Goal: Register for event/course

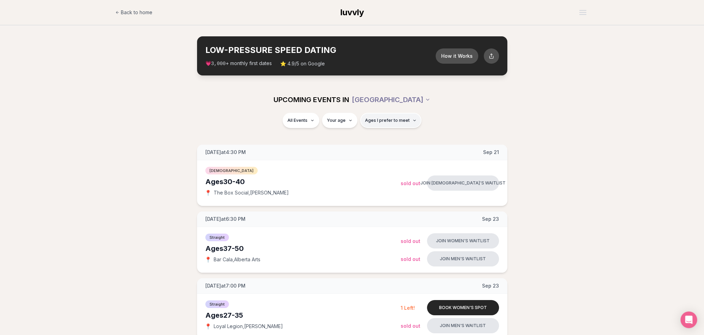
click at [405, 124] on button "Ages I prefer to meet" at bounding box center [390, 120] width 61 height 15
click at [395, 141] on div "Please enter your age first" at bounding box center [390, 140] width 61 height 12
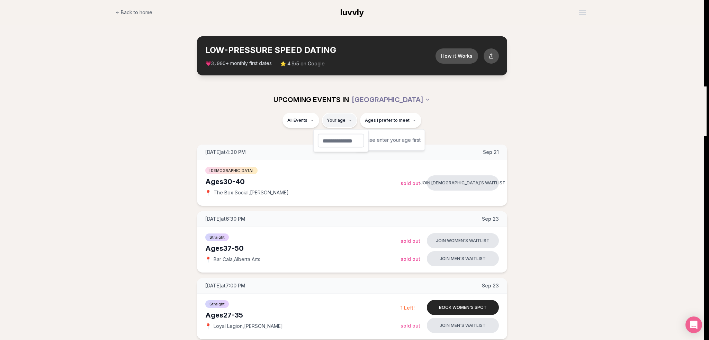
type input "**"
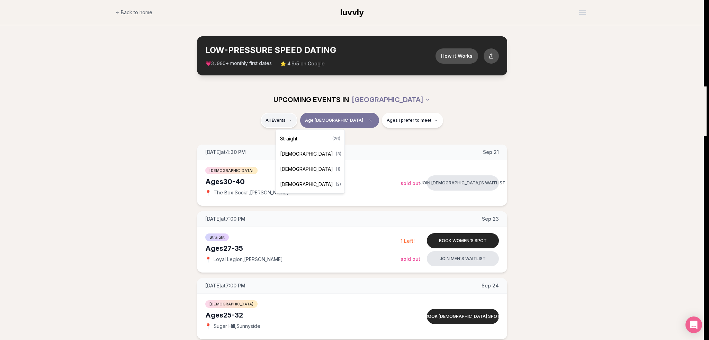
click at [303, 139] on div "Straight ( 26 )" at bounding box center [310, 138] width 66 height 15
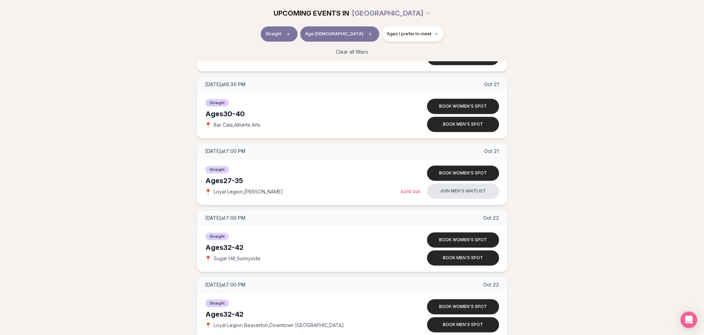
scroll to position [1212, 0]
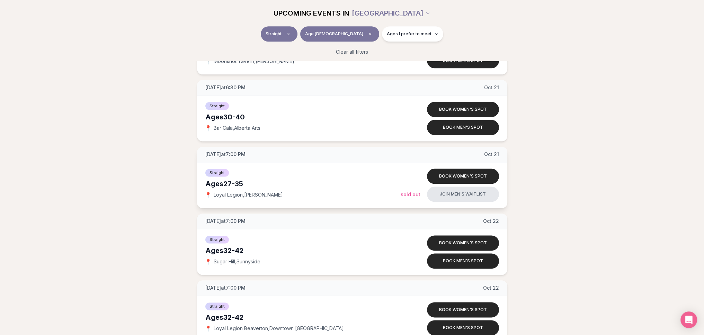
click at [222, 181] on div "Ages [DEMOGRAPHIC_DATA]" at bounding box center [302, 184] width 195 height 10
drag, startPoint x: 206, startPoint y: 181, endPoint x: 249, endPoint y: 182, distance: 43.0
click at [249, 182] on div "Ages [DEMOGRAPHIC_DATA]" at bounding box center [302, 184] width 195 height 10
click at [461, 195] on button "Join men's waitlist" at bounding box center [463, 194] width 72 height 15
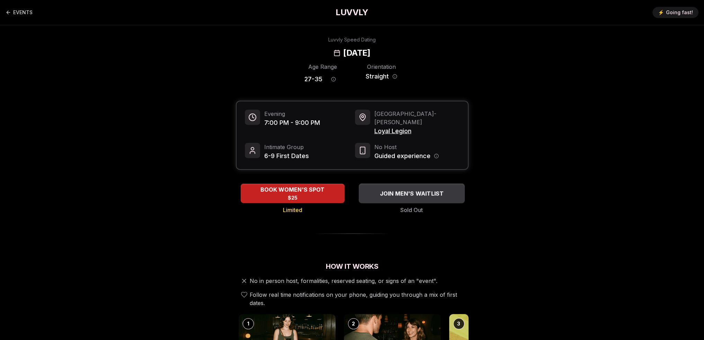
click at [412, 189] on span "JOIN MEN'S WAITLIST" at bounding box center [411, 193] width 67 height 8
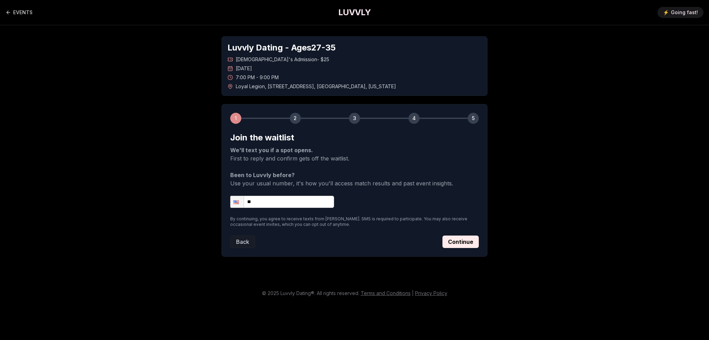
click at [270, 199] on input "**" at bounding box center [282, 202] width 104 height 12
type input "**********"
click at [465, 239] on button "Continue" at bounding box center [460, 242] width 36 height 12
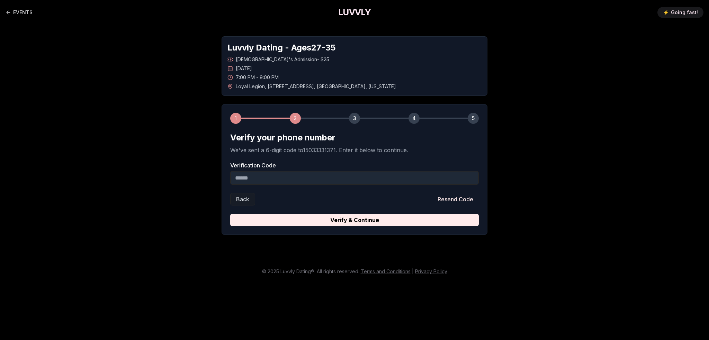
click at [287, 177] on input "Verification Code" at bounding box center [354, 178] width 249 height 14
click at [253, 173] on input "Verification Code" at bounding box center [354, 178] width 249 height 14
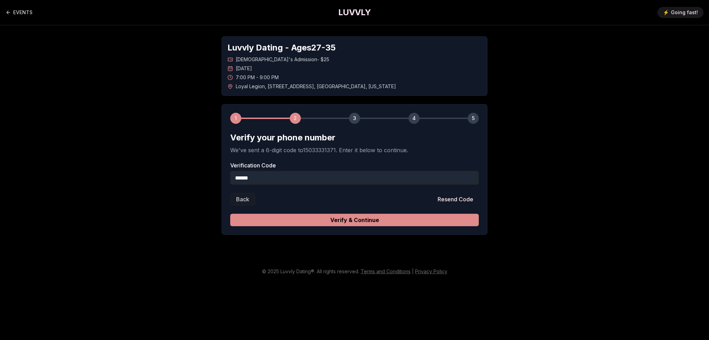
type input "******"
click at [273, 225] on button "Verify & Continue" at bounding box center [354, 220] width 249 height 12
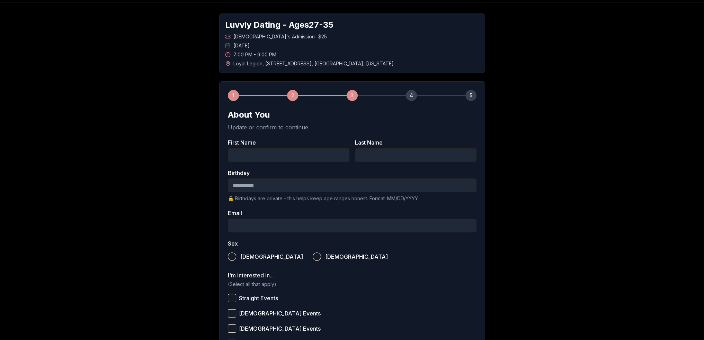
scroll to position [35, 0]
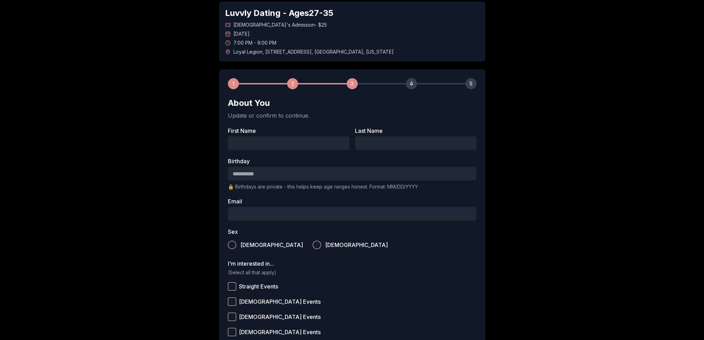
click at [262, 141] on input "First Name" at bounding box center [289, 143] width 122 height 14
type input "*****"
type input "*********"
type input "**********"
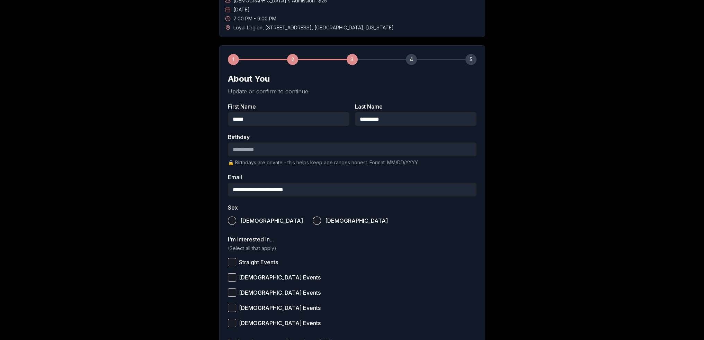
scroll to position [69, 0]
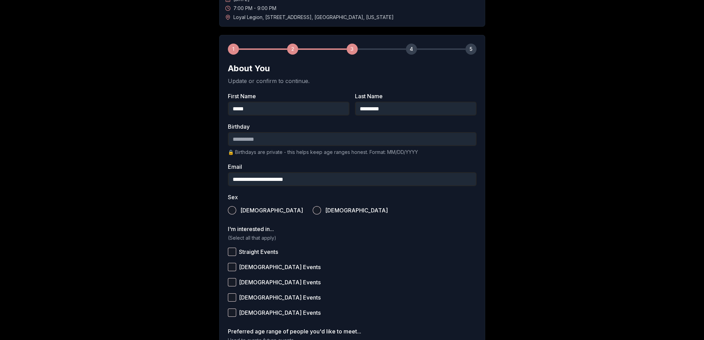
click at [250, 142] on input "Birthday" at bounding box center [352, 139] width 249 height 14
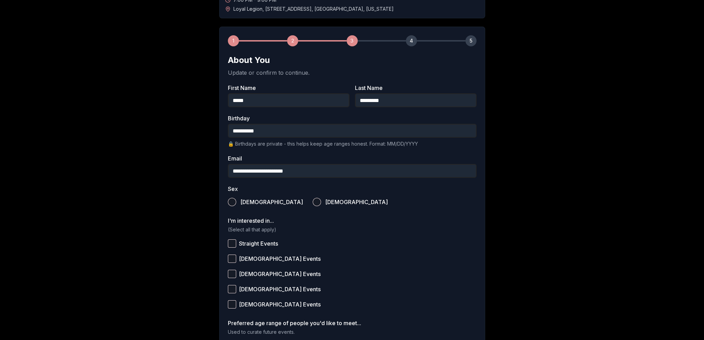
scroll to position [104, 0]
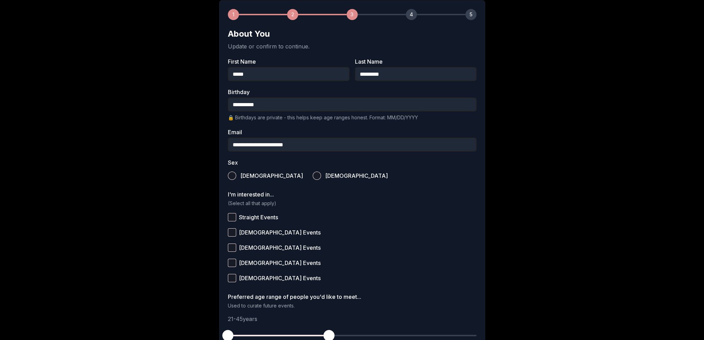
type input "**********"
click at [233, 173] on button "[DEMOGRAPHIC_DATA]" at bounding box center [232, 176] width 8 height 8
click at [232, 218] on button "Straight Events" at bounding box center [232, 217] width 8 height 8
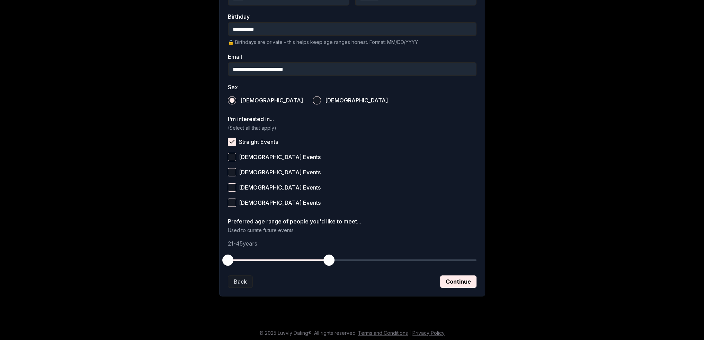
scroll to position [181, 0]
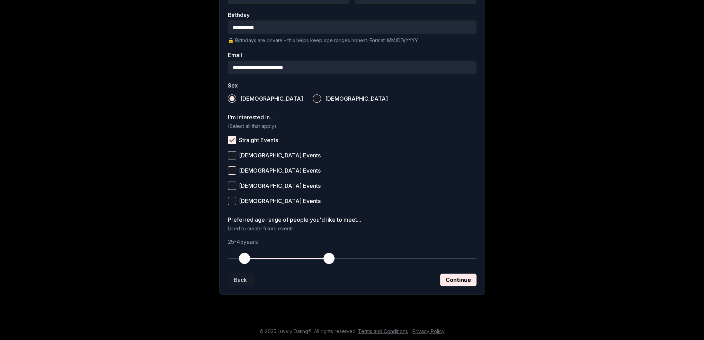
drag, startPoint x: 230, startPoint y: 262, endPoint x: 245, endPoint y: 260, distance: 15.3
click at [245, 260] on span "button" at bounding box center [244, 258] width 11 height 11
drag, startPoint x: 328, startPoint y: 263, endPoint x: 288, endPoint y: 264, distance: 39.5
click at [288, 264] on button "button" at bounding box center [286, 258] width 15 height 15
click at [449, 278] on button "Continue" at bounding box center [458, 280] width 36 height 12
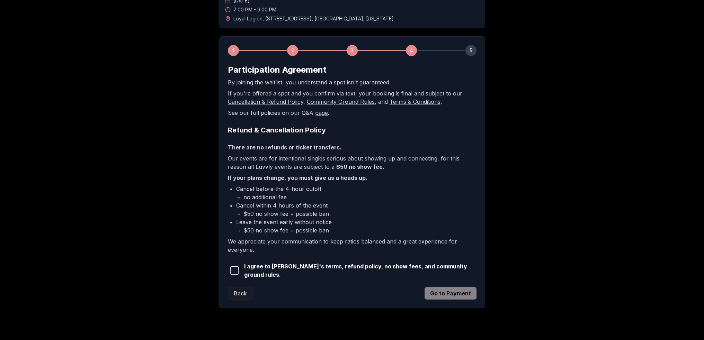
scroll to position [69, 0]
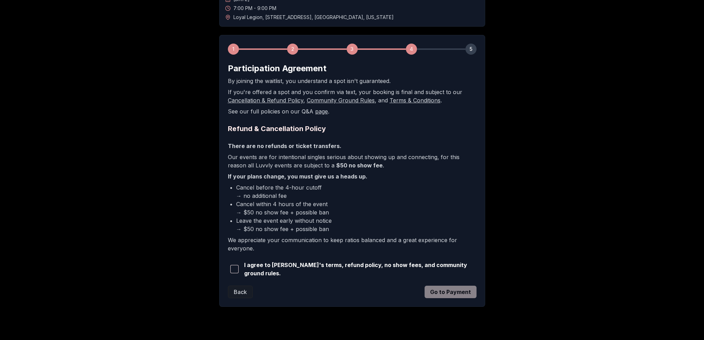
click at [233, 268] on span "button" at bounding box center [234, 269] width 8 height 8
click at [449, 290] on button "Go to Payment" at bounding box center [450, 292] width 52 height 12
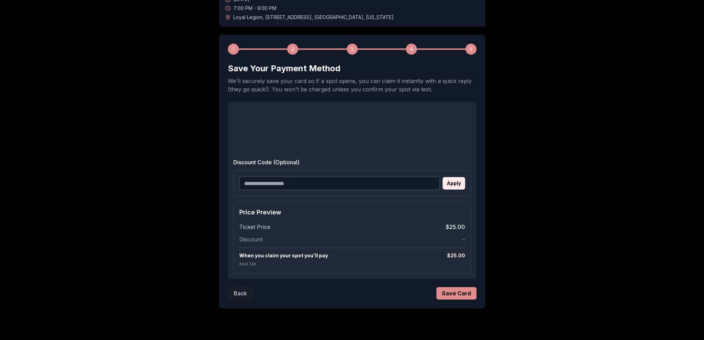
click at [450, 296] on button "Save Card" at bounding box center [456, 293] width 40 height 12
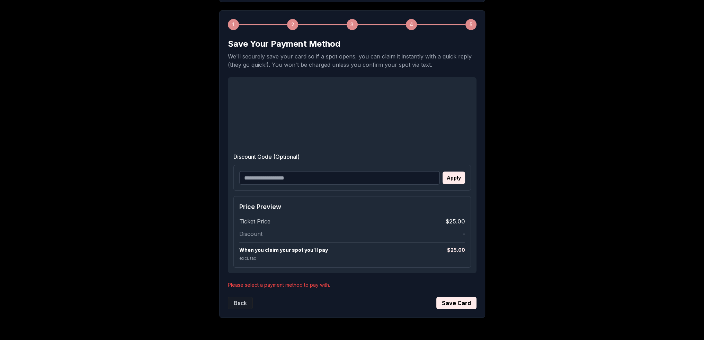
scroll to position [104, 0]
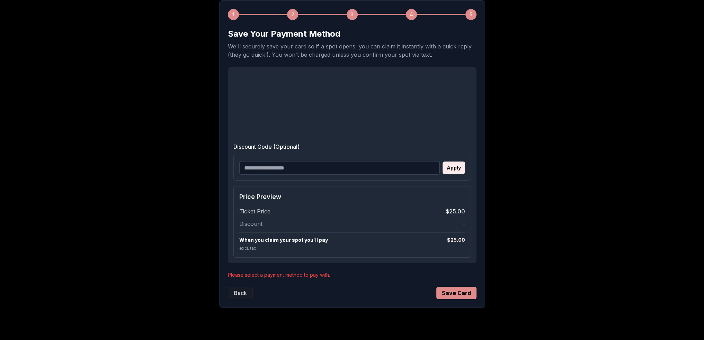
click at [454, 297] on button "Save Card" at bounding box center [456, 293] width 40 height 12
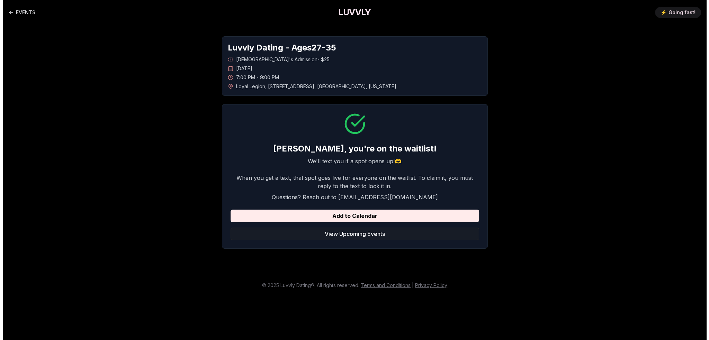
scroll to position [0, 0]
